Goal: Answer question/provide support: Share knowledge or assist other users

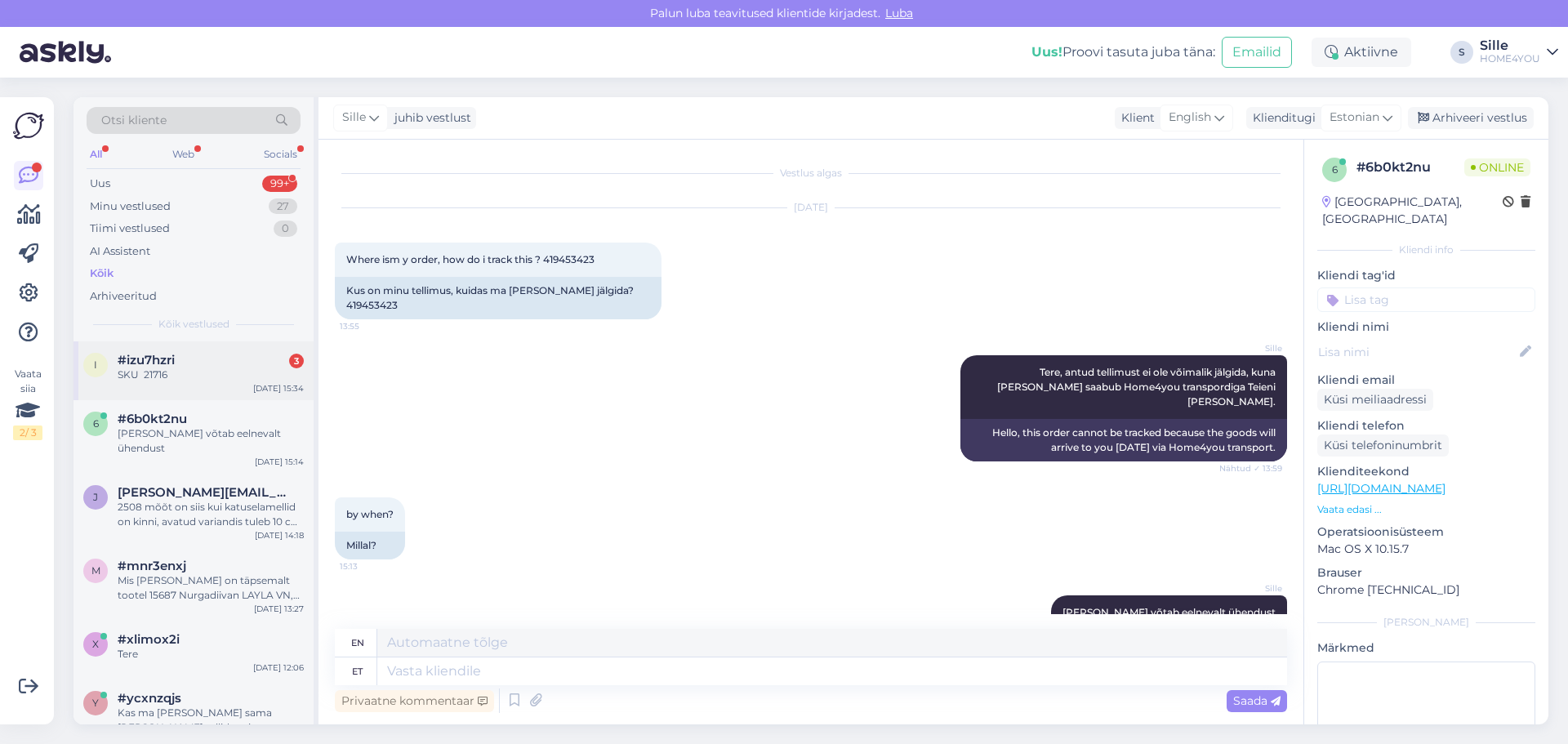
scroll to position [46, 0]
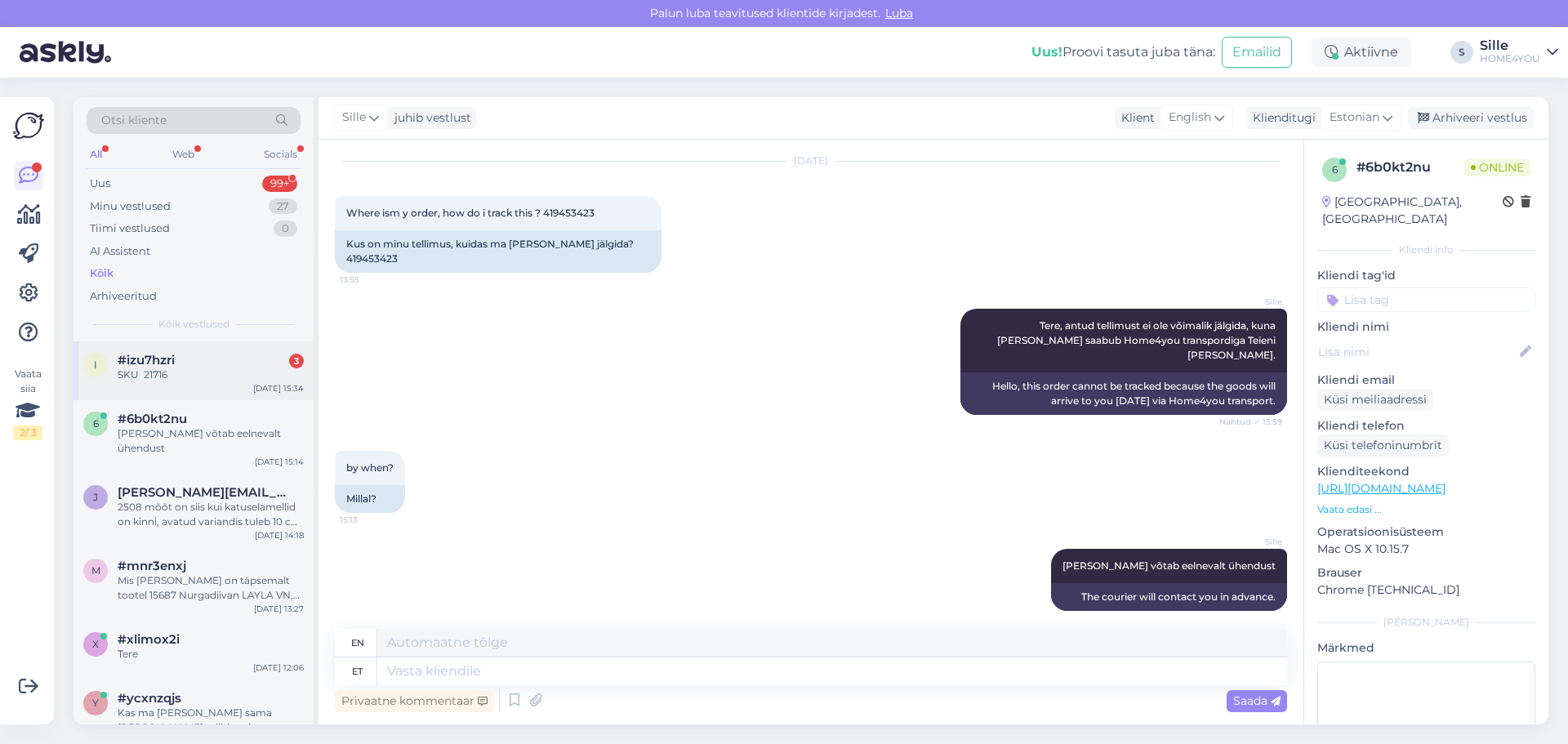
click at [222, 371] on div "SKU 21716" at bounding box center [210, 374] width 186 height 15
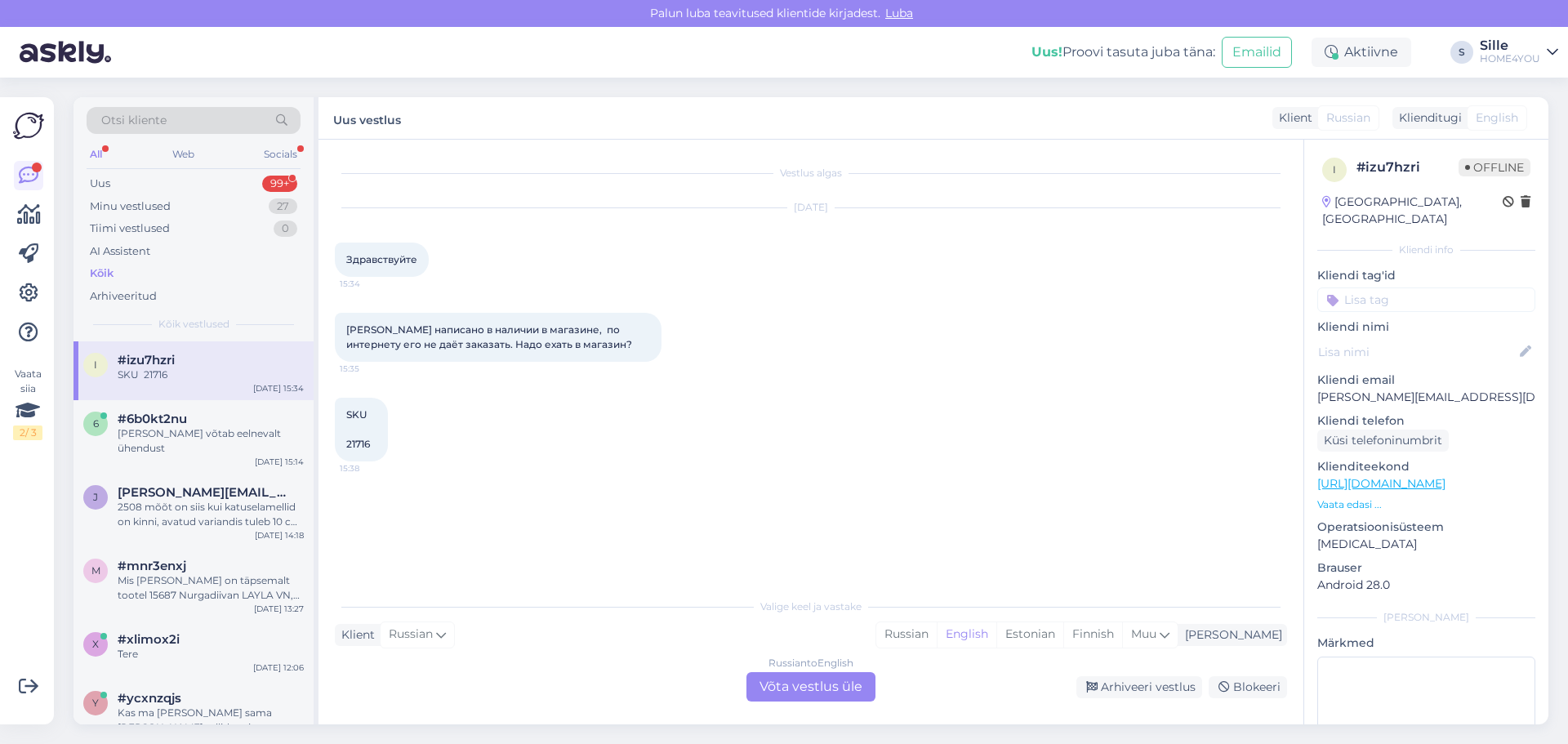
scroll to position [0, 0]
click at [793, 691] on div "Russian to English Võta vestlus üle" at bounding box center [811, 687] width 129 height 30
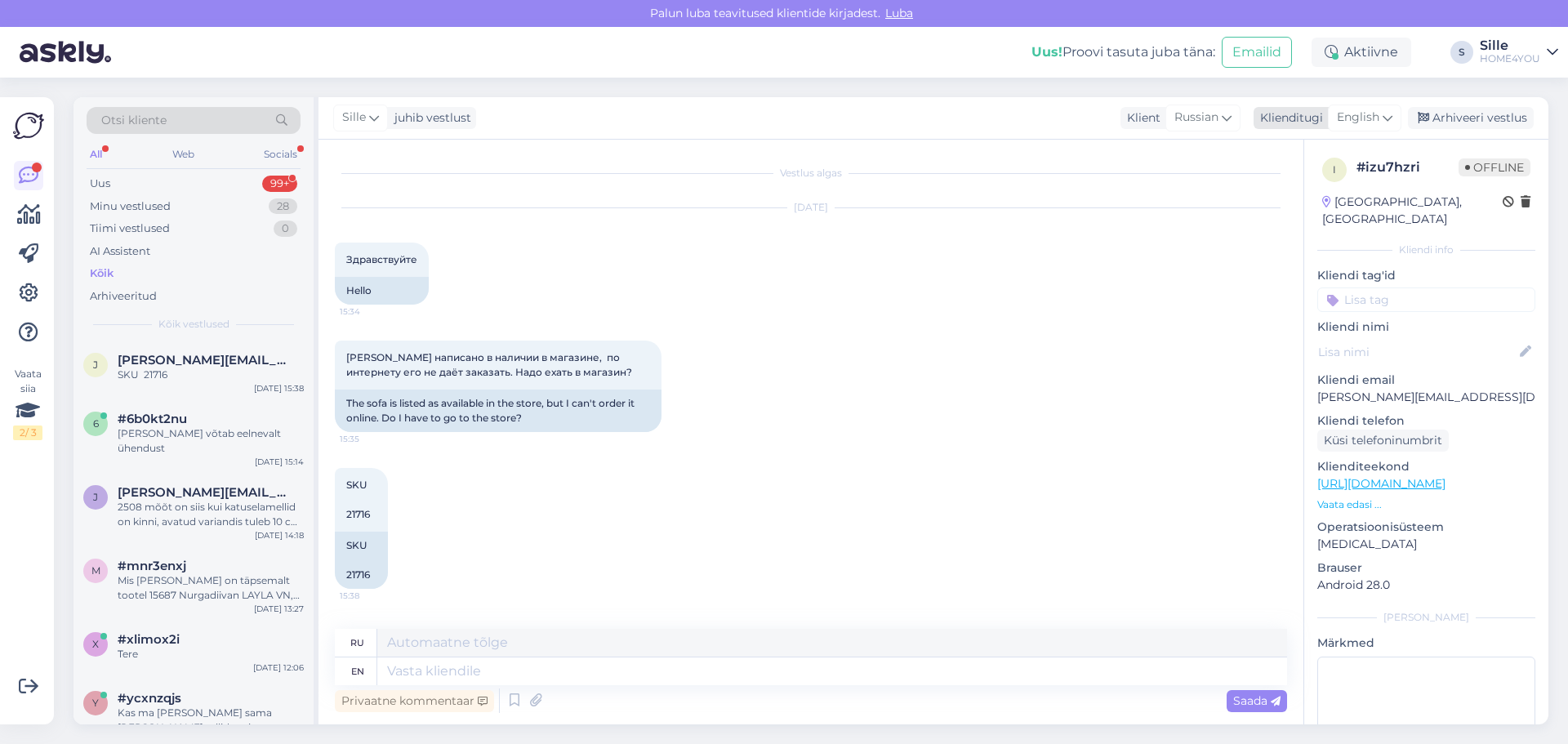
click at [1368, 116] on span "English" at bounding box center [1358, 118] width 42 height 18
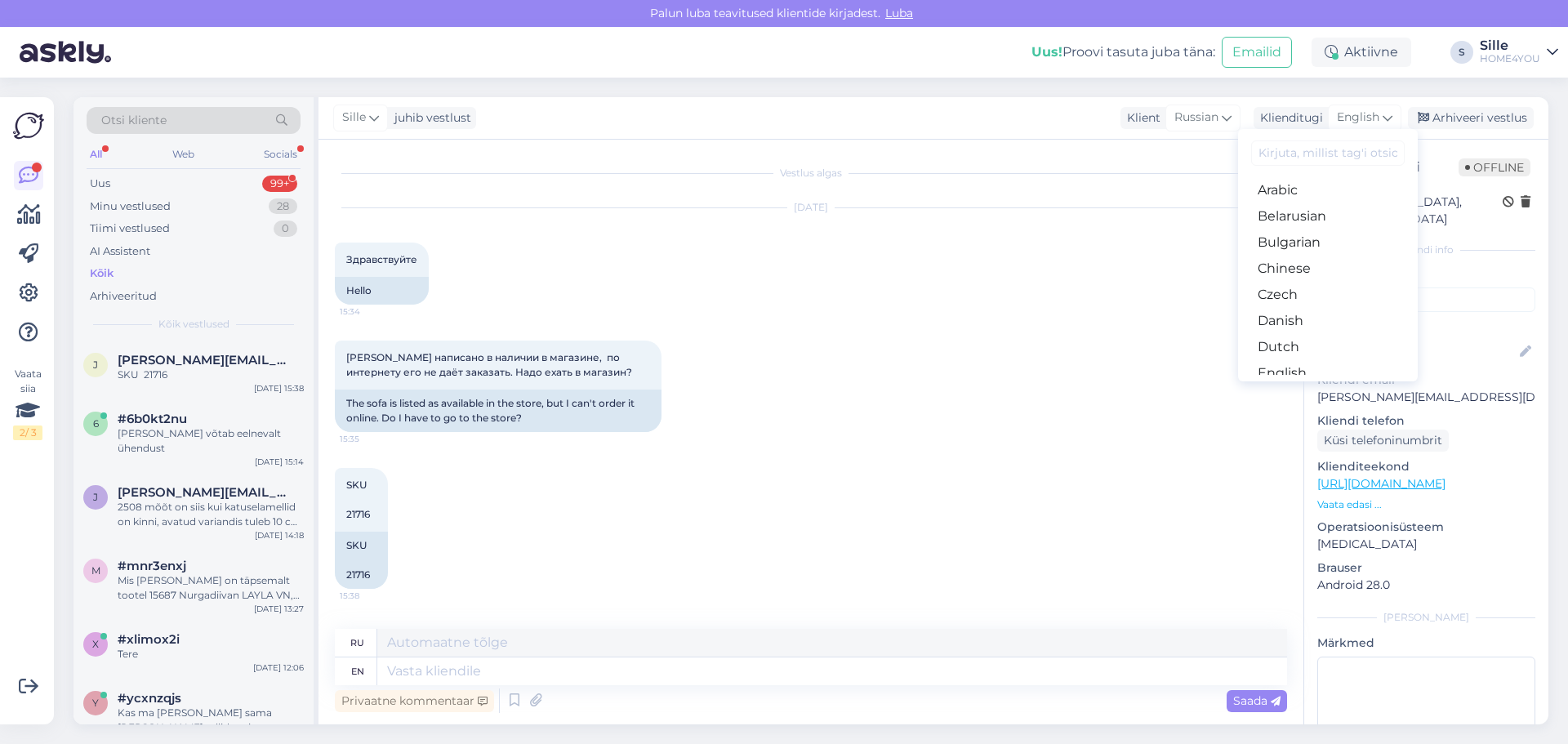
click at [1313, 386] on link "Estonian" at bounding box center [1328, 399] width 180 height 26
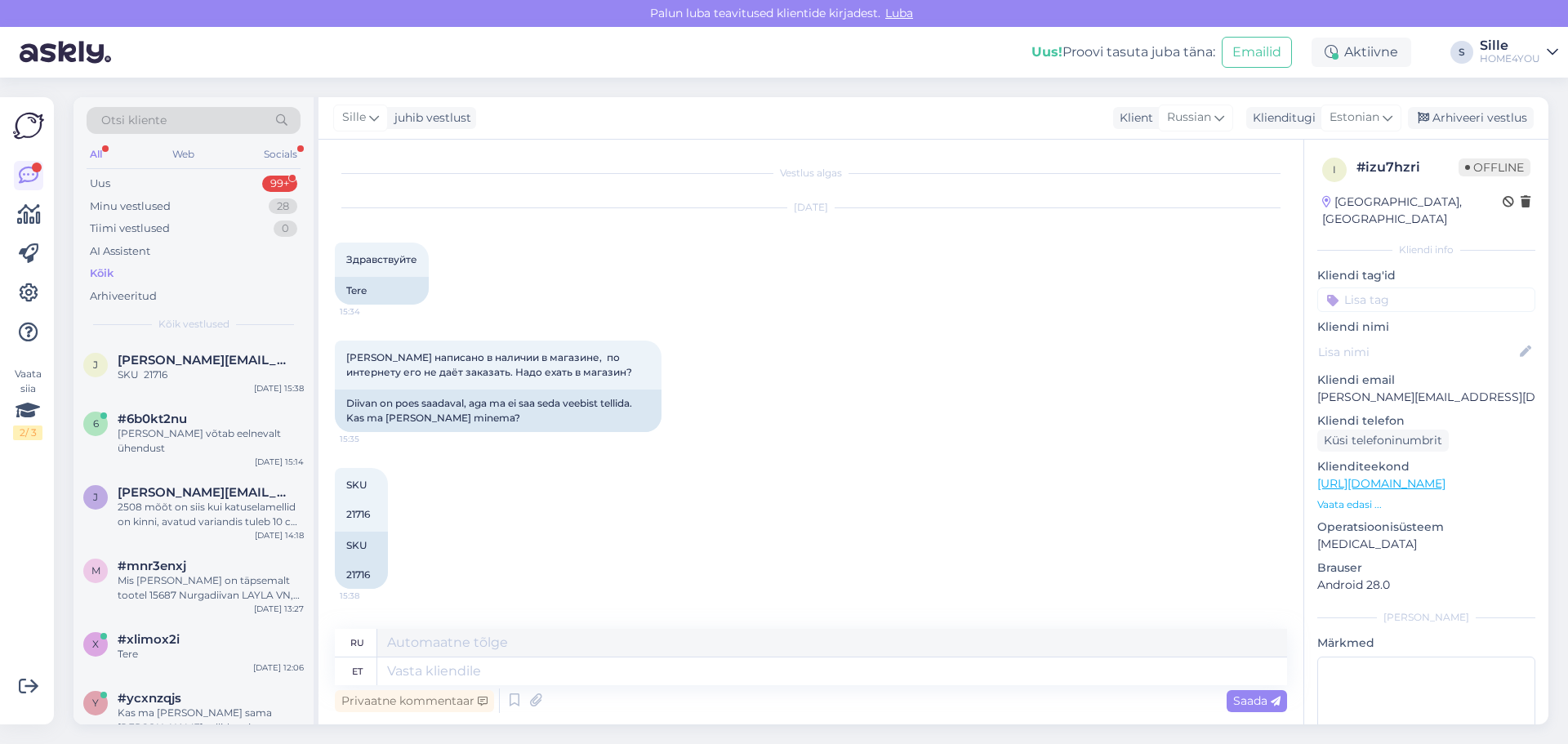
click at [685, 693] on div "Privaatne kommentaar Saada" at bounding box center [811, 701] width 952 height 31
click at [538, 671] on textarea at bounding box center [832, 671] width 910 height 28
type textarea "Tere,"
type textarea "Привет,"
type textarea "[PERSON_NAME], soovitud"
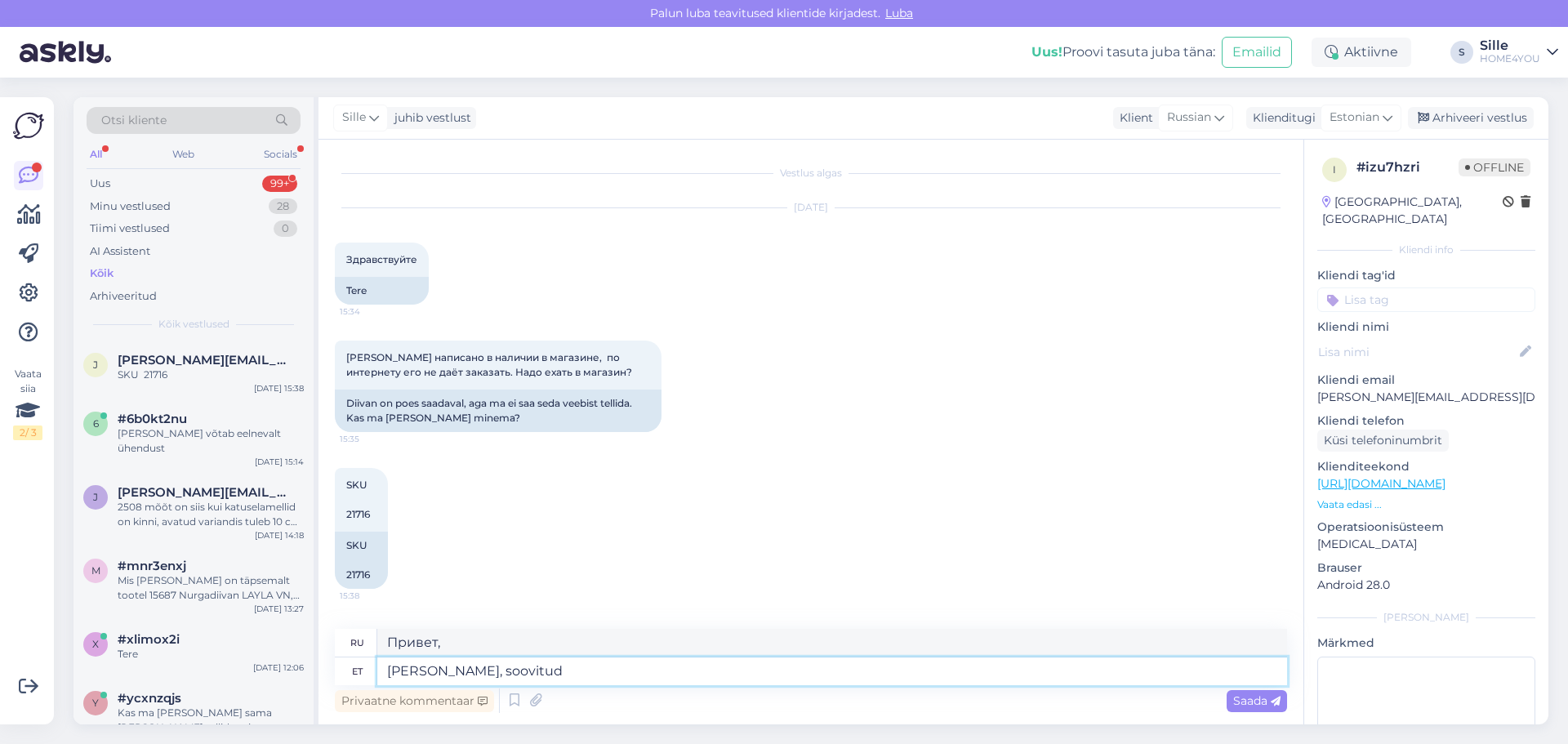
type textarea "Привет, желанный"
type textarea "[PERSON_NAME], soovitud diivan p"
type textarea "Здравствуйте, желаемый диван"
type textarea "[PERSON_NAME], soovitud diivan on p"
type textarea "Здравствуйте, диван, который вам нужен, это"
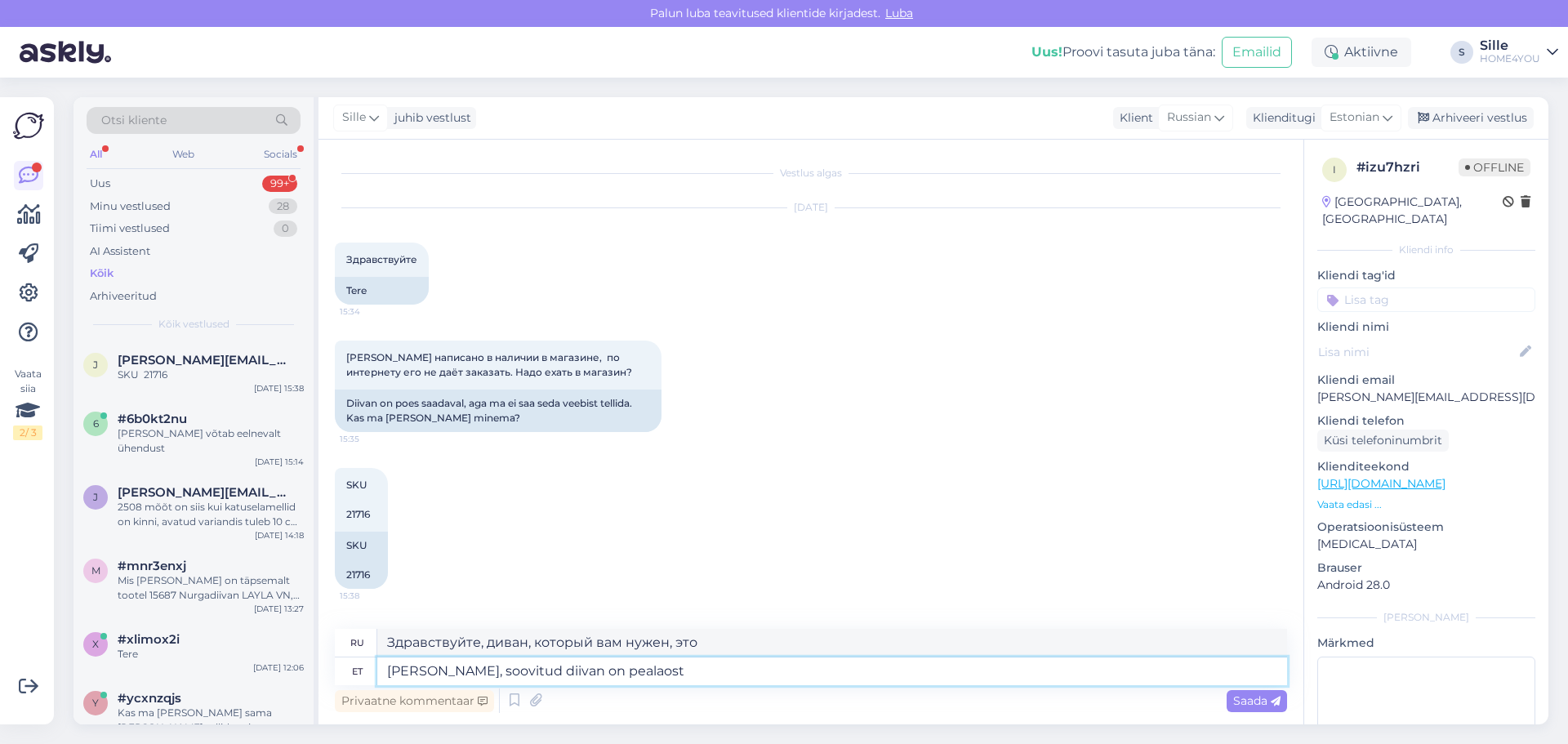
type textarea "[PERSON_NAME], soovitud diivan on pealaost"
type textarea "Здравствуйте, нужный вам диван есть в наличии."
type textarea "[PERSON_NAME], soovitud diivan on pealaost otsa s"
type textarea "Здравствуйте, нужный вам диван отсутствует на складе."
type textarea "[PERSON_NAME], soovitud diivan on pealaost otsa saanud [PERSON_NAME]"
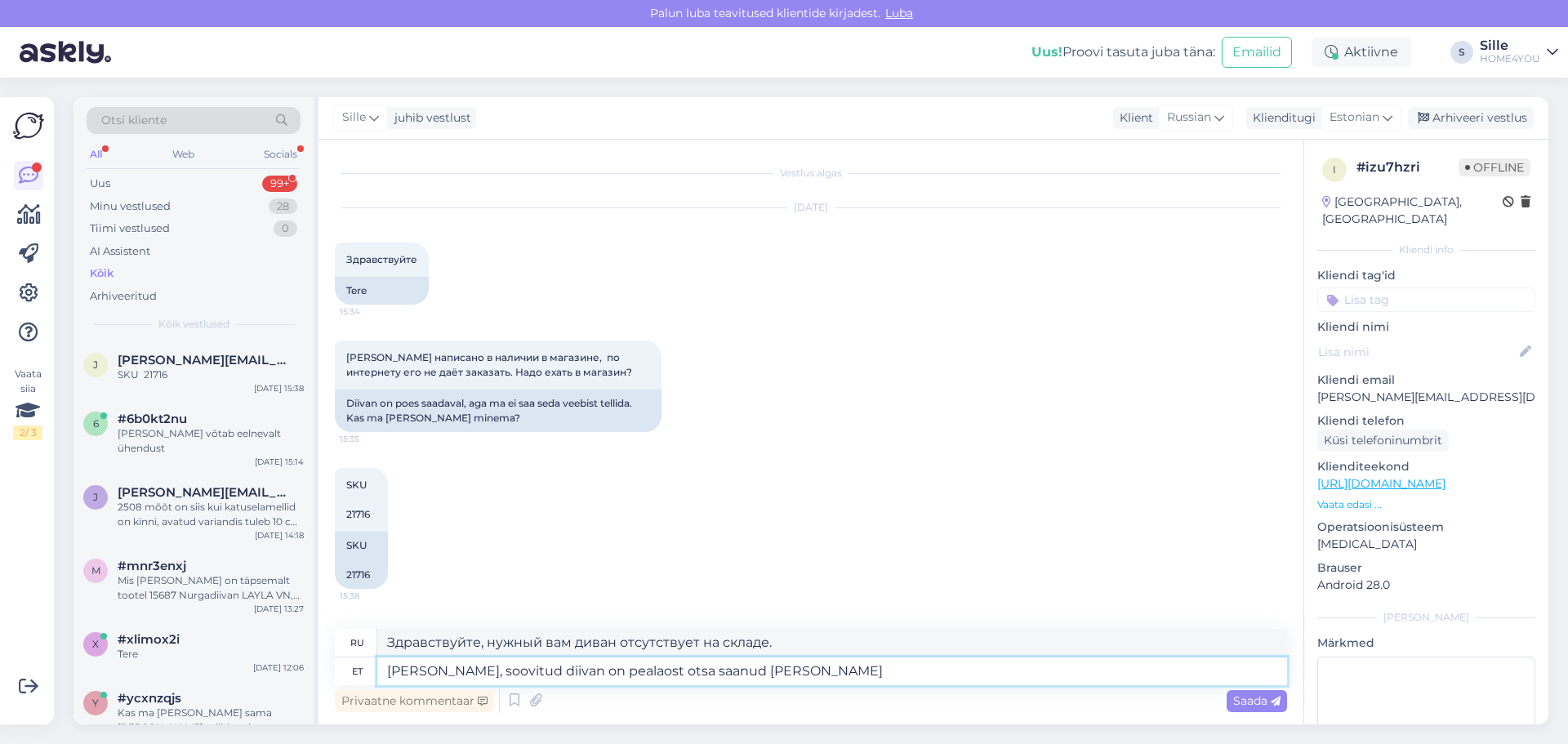
type textarea "Здравствуйте, нужного вам дивана нет в наличии. Могу ли я его забрать?"
type textarea "[PERSON_NAME], soovitud diivan on pealaost otsa saanud [PERSON_NAME] ainult v"
type textarea "Здравствуйте, нужный вам диван отсутствует на складе и его можно только заказат…"
type textarea "[PERSON_NAME], soovitud diivan on pealaost otsa saanud [PERSON_NAME] ainult vee…"
type textarea "Здравствуйте, нужный вам диван отсутствует на складе, и его можно только заказа…"
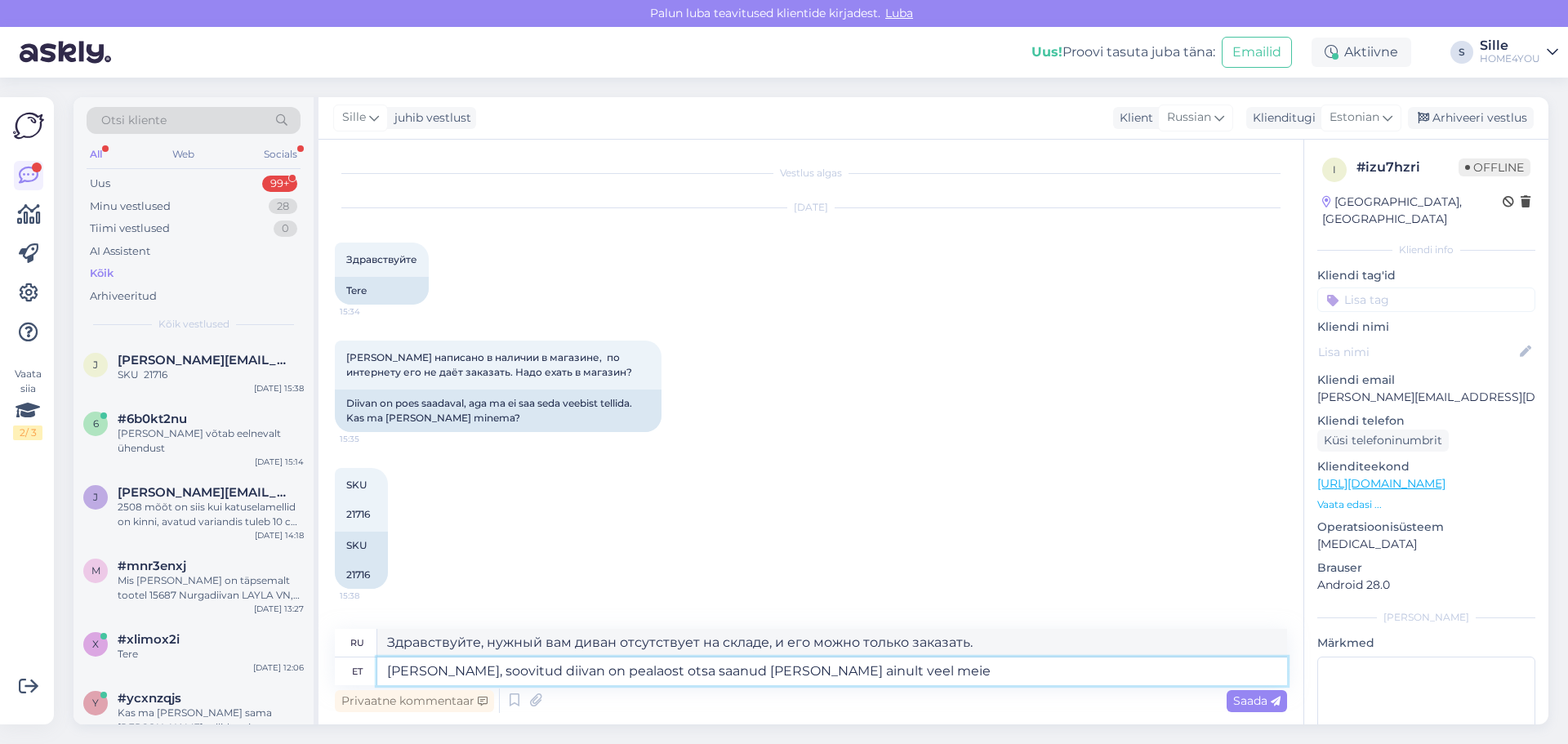
type textarea "[PERSON_NAME], soovitud diivan on pealaost otsa saanud [PERSON_NAME] ainult vee…"
type textarea "Здравствуйте, нужный вам диван отсутствует на складе, и у нас осталось всего не…"
type textarea "[PERSON_NAME], soovitud diivan on pealaost otsa saanud [PERSON_NAME] ainult vee…"
type textarea "Здравствуйте, нужный вам диван отсутствует на складе, и доступны только 2 экзем…"
type textarea "[PERSON_NAME], soovitud diivan on pealaost otsa saanud [PERSON_NAME] ainult vee…"
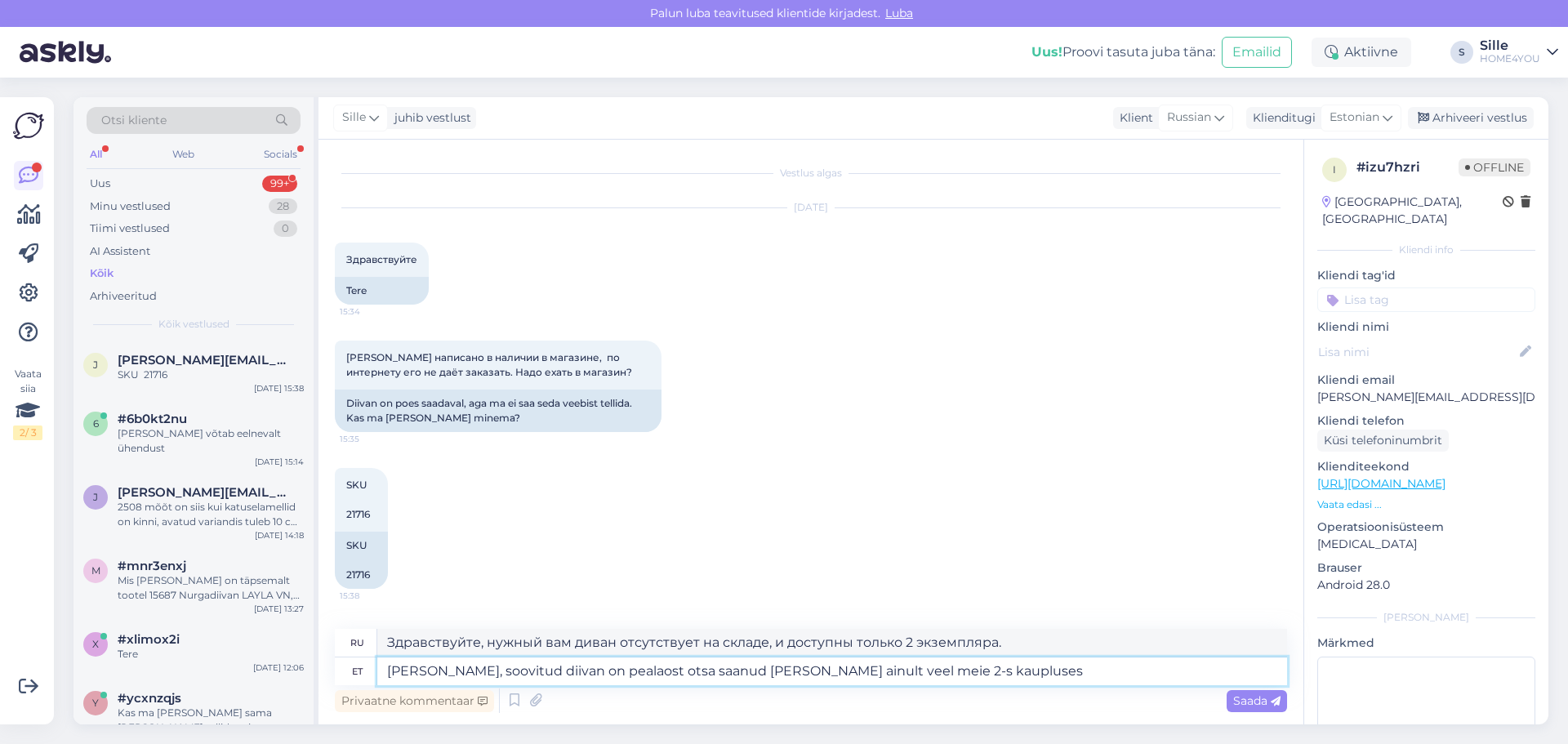
type textarea "Здравствуйте, нужный вам диван отсутствует на складе и доступен только в нашем …"
type textarea "[PERSON_NAME], soovitud diivan on pealaost otsa saanud [PERSON_NAME] ainult vee…"
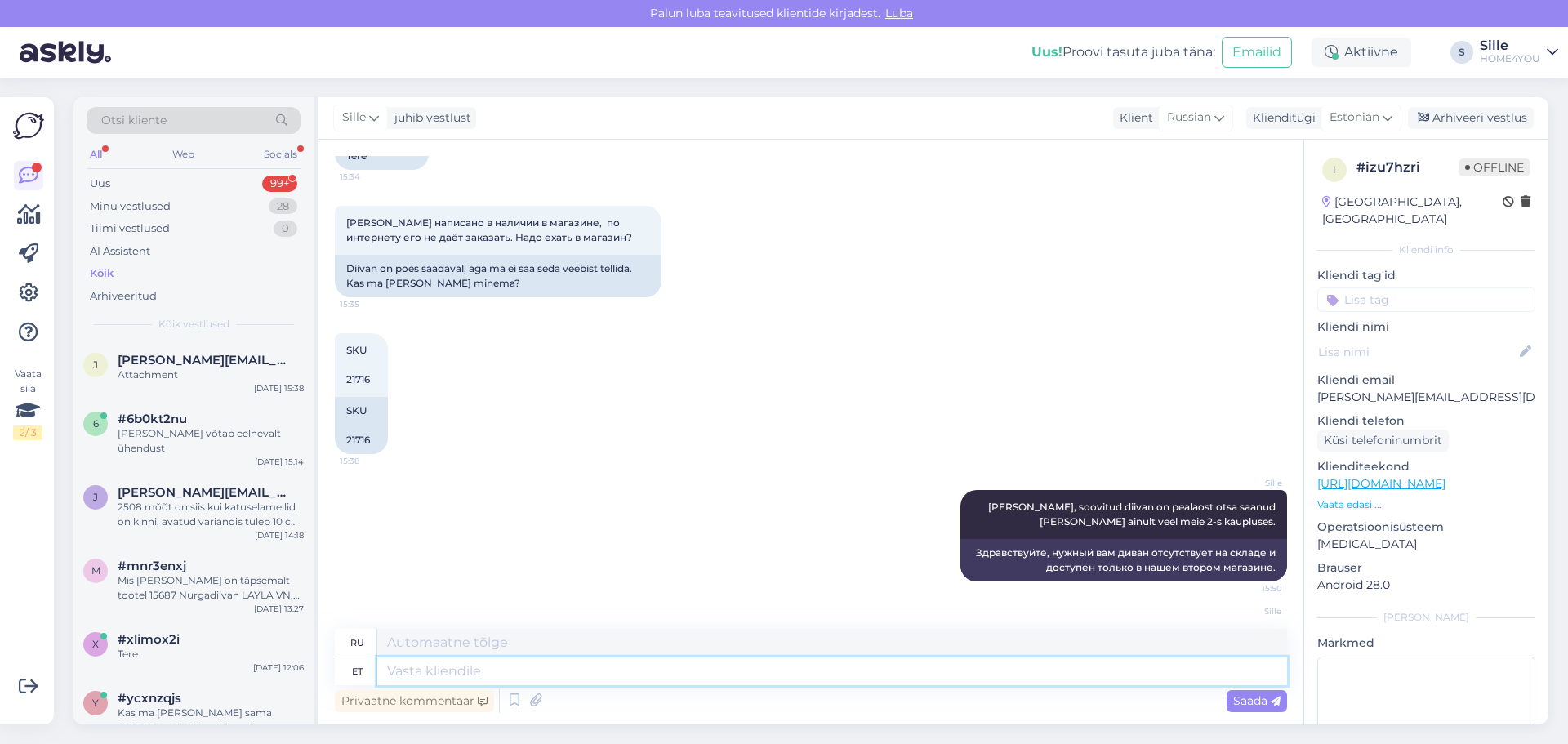
scroll to position [238, 0]
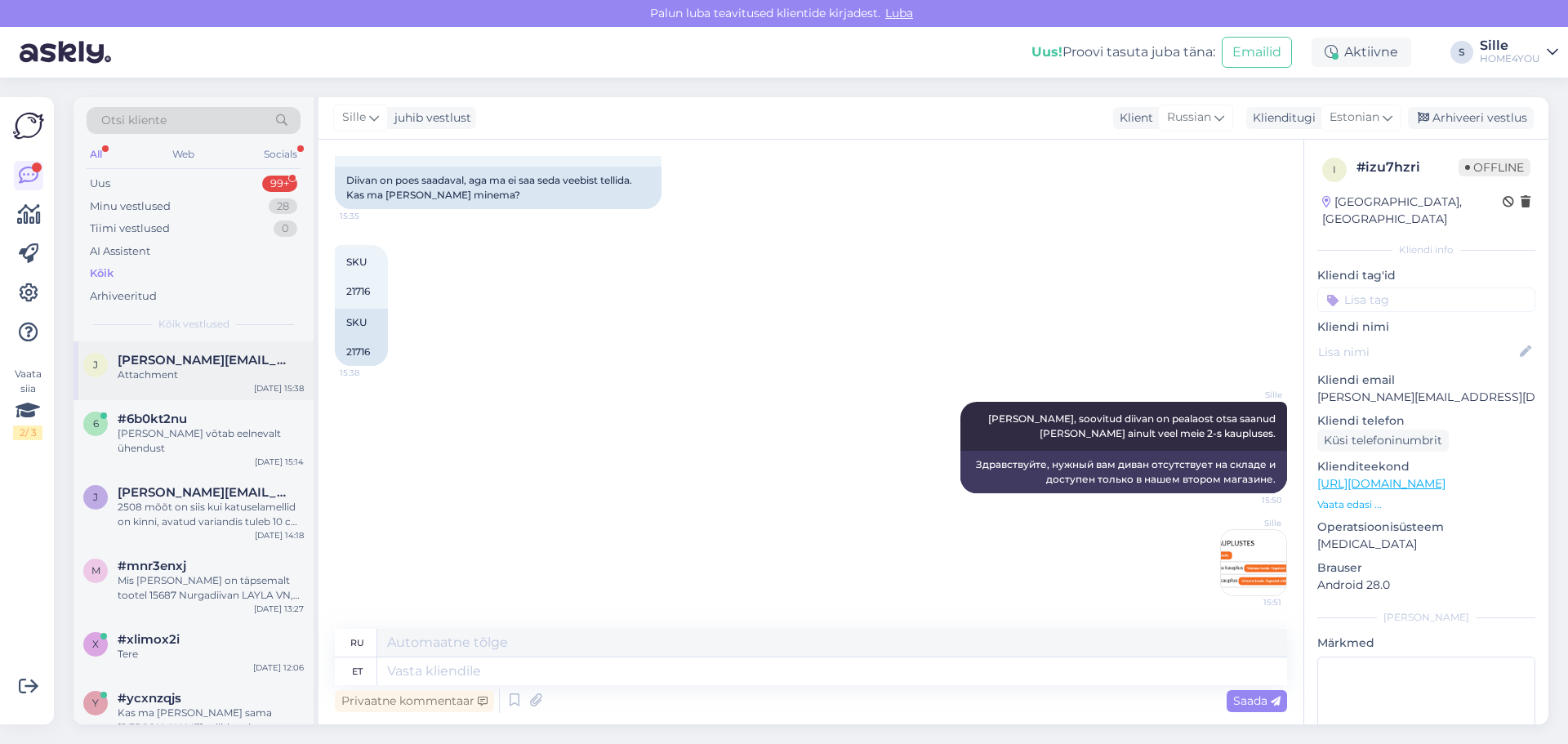
click at [167, 366] on span "[PERSON_NAME][EMAIL_ADDRESS][DOMAIN_NAME]" at bounding box center [203, 360] width 170 height 15
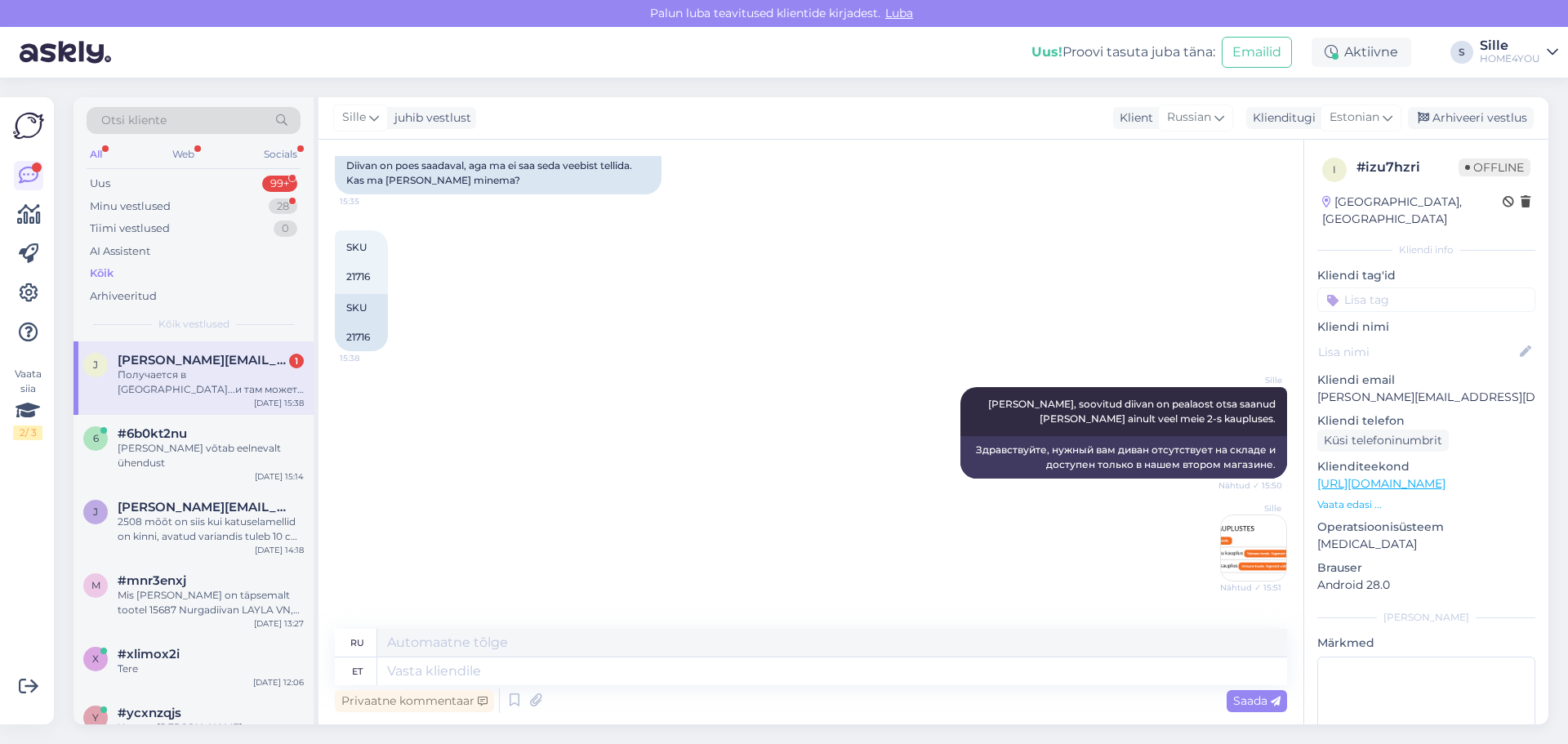
scroll to position [336, 0]
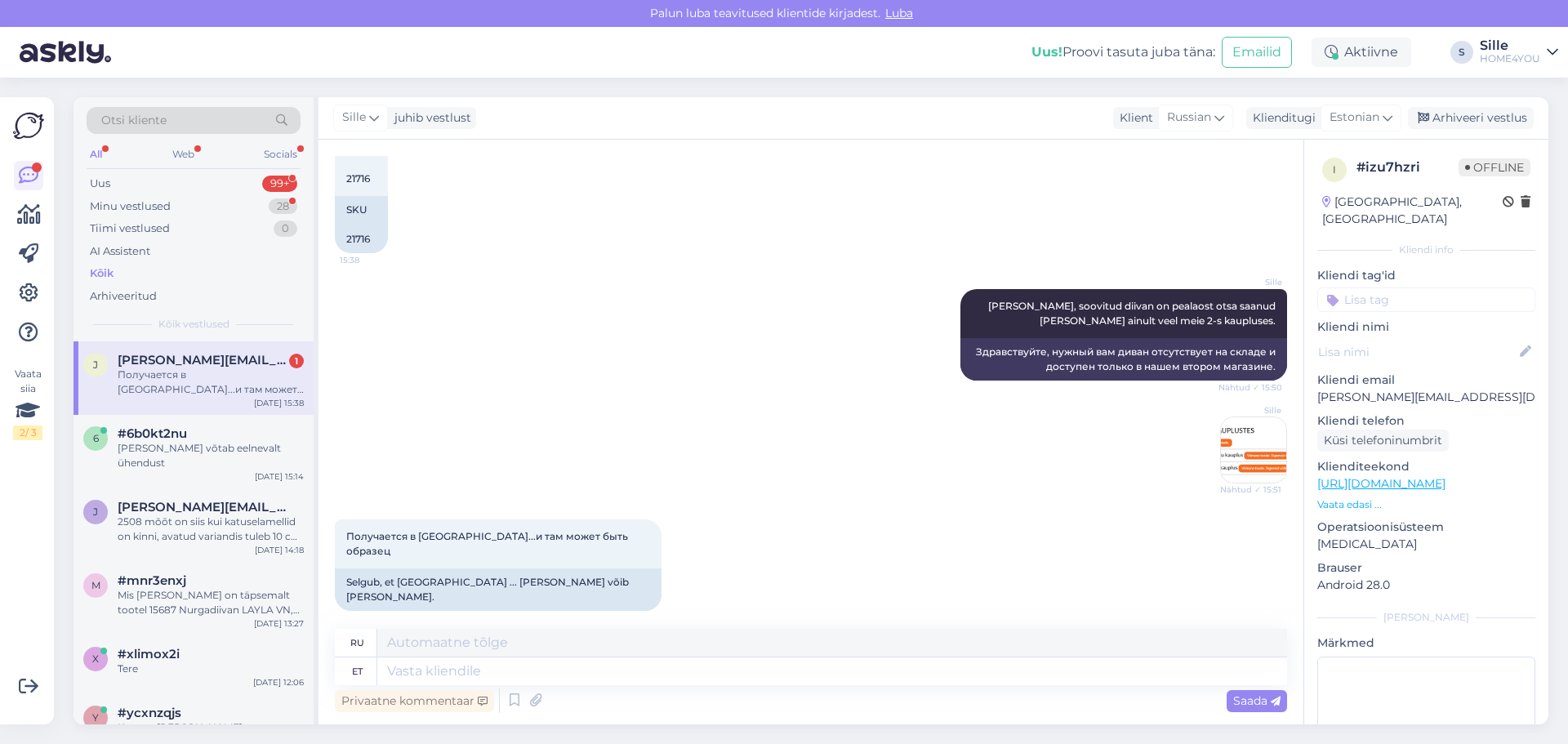
click at [247, 362] on div "[PERSON_NAME][EMAIL_ADDRESS][DOMAIN_NAME] 1" at bounding box center [210, 360] width 186 height 15
click at [1242, 471] on img at bounding box center [1254, 450] width 65 height 65
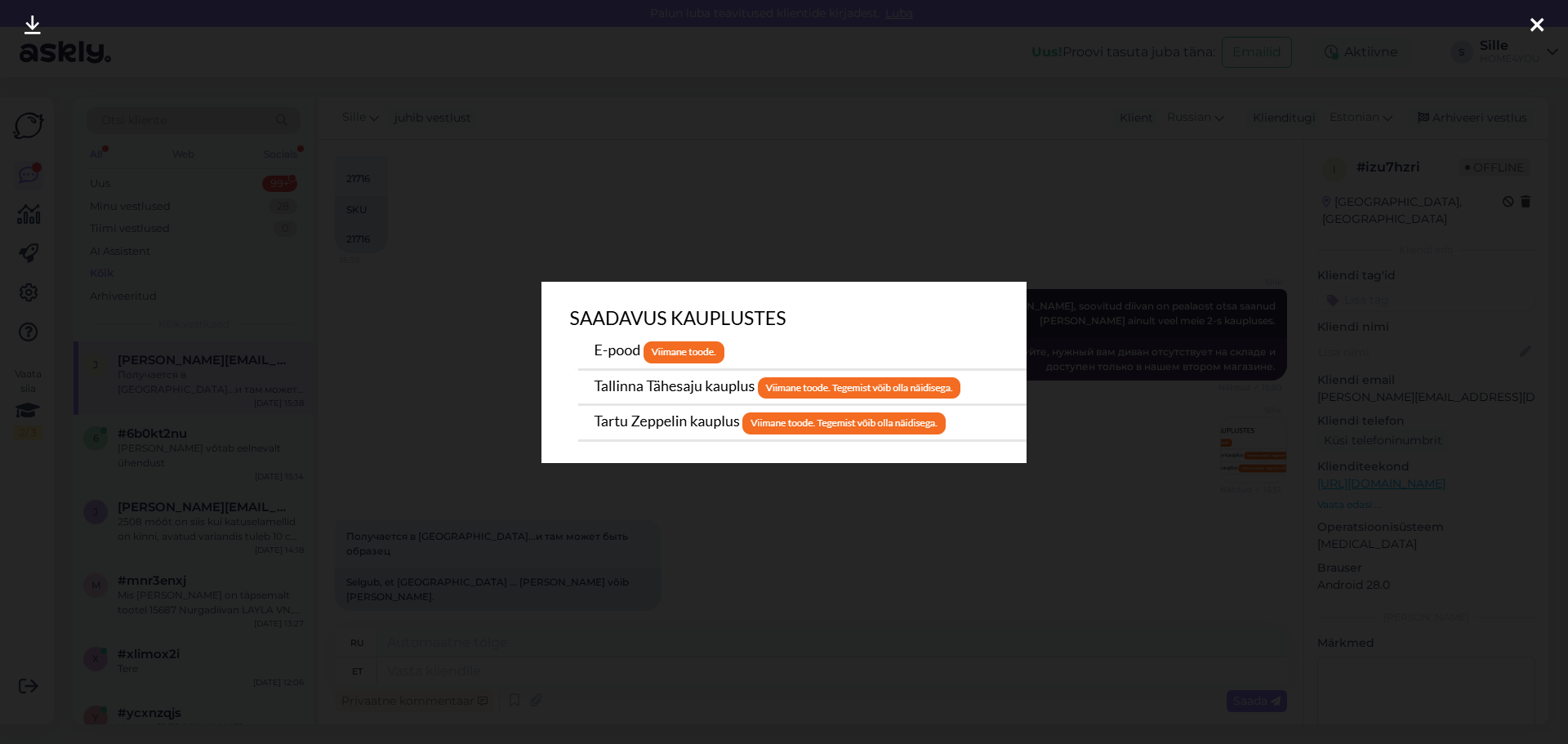
drag, startPoint x: 1531, startPoint y: 23, endPoint x: 1479, endPoint y: 321, distance: 302.5
click at [1531, 22] on icon at bounding box center [1536, 26] width 13 height 21
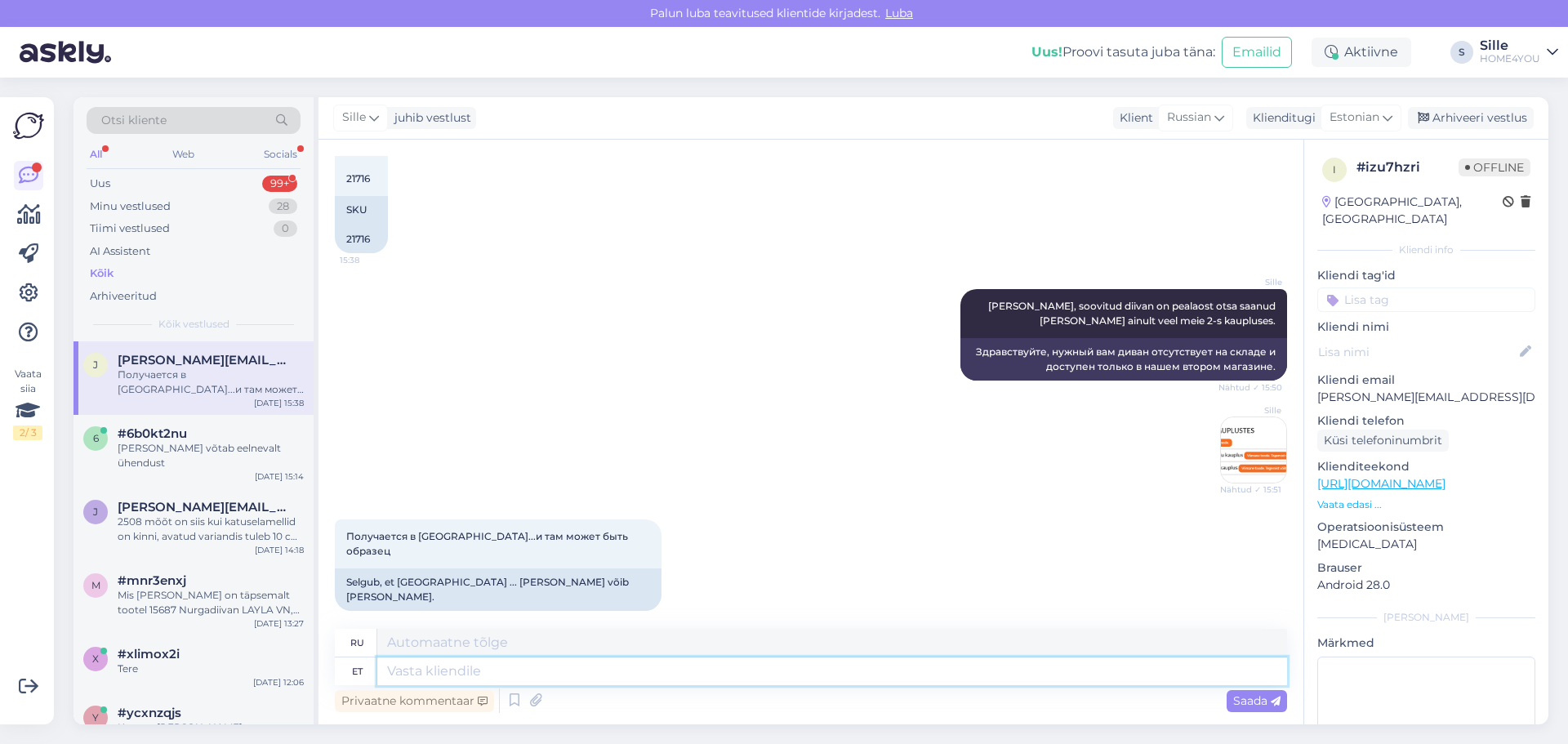
click at [596, 681] on textarea at bounding box center [832, 671] width 910 height 28
type textarea "jah s"
type textarea "да"
type textarea "[PERSON_NAME] o"
type textarea "да, там"
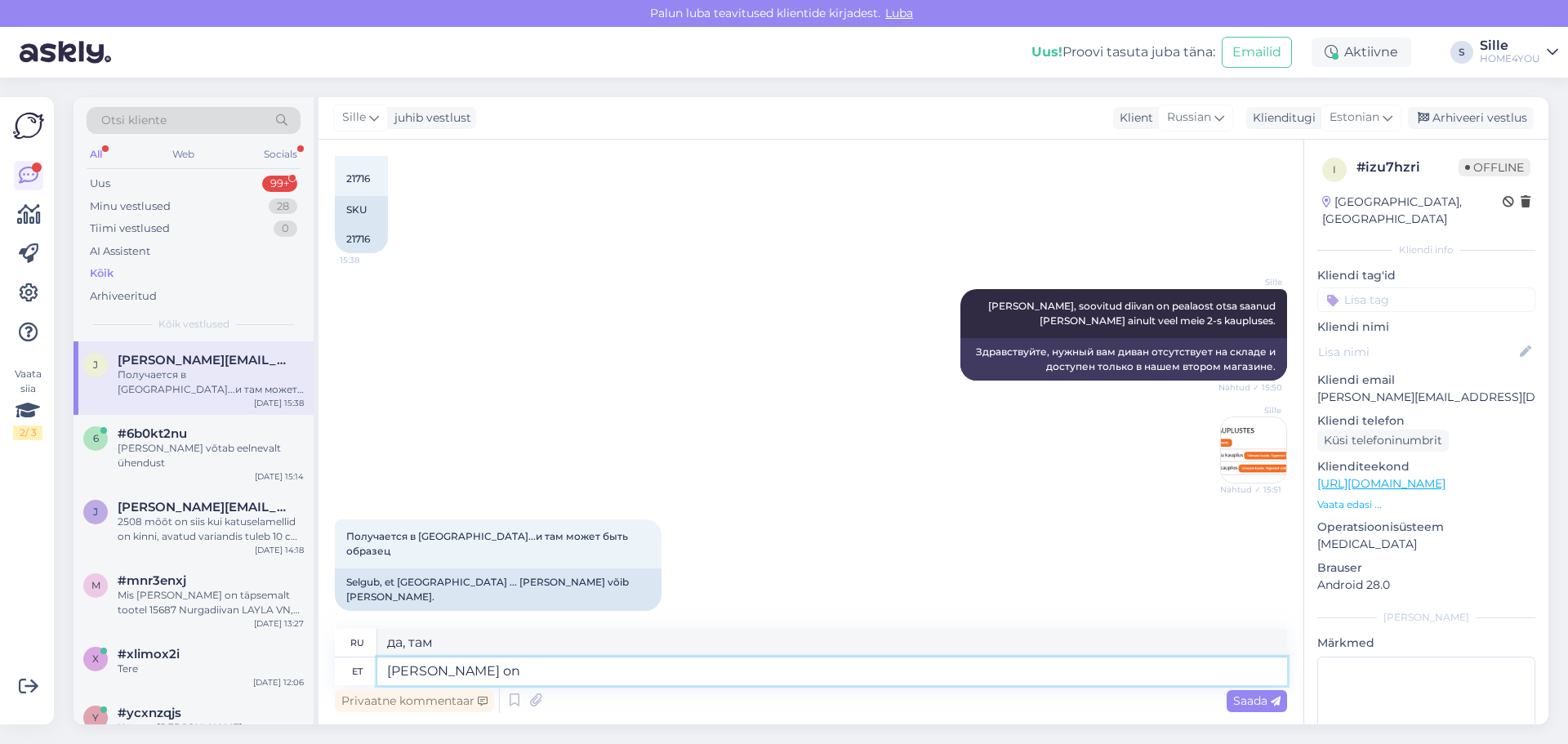
type textarea "[PERSON_NAME] on n"
type textarea "да, есть"
type textarea "[PERSON_NAME] on näidis"
type textarea "да, есть образец"
type textarea "[PERSON_NAME] on näidis."
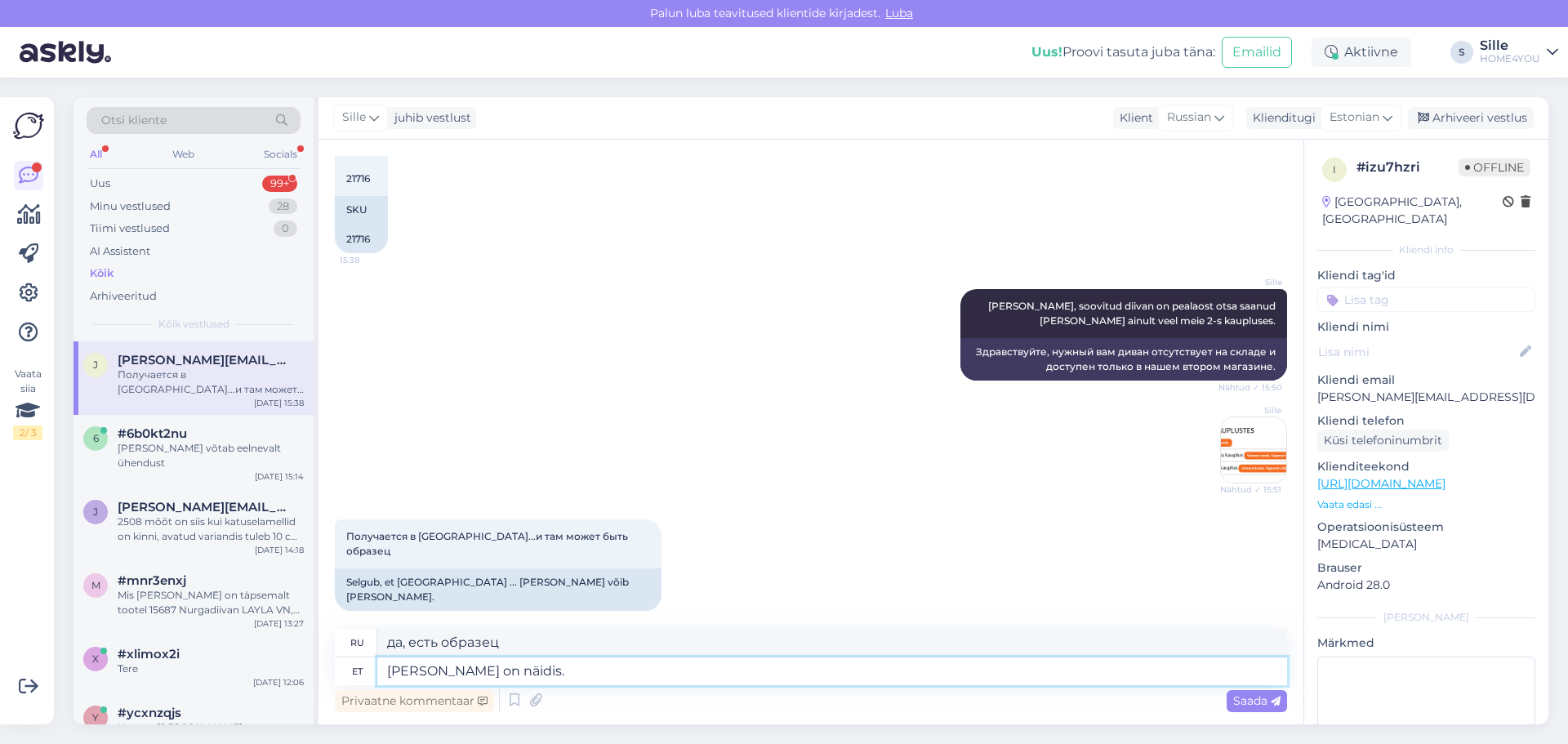
type textarea "да, есть образец."
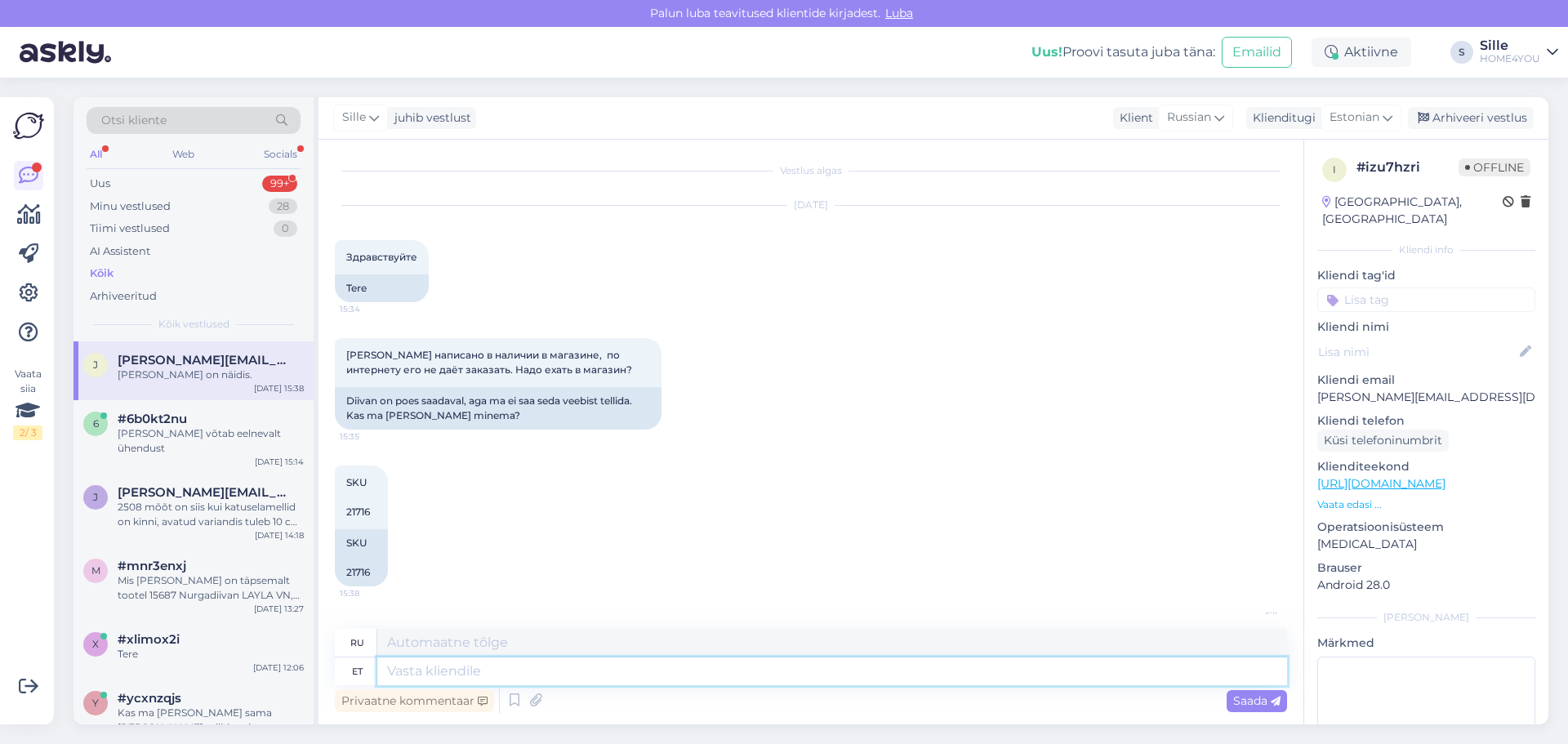
scroll to position [0, 0]
